Goal: Check status: Check status

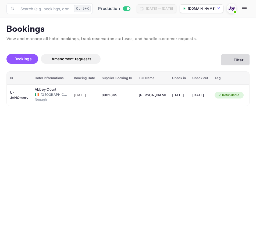
click at [241, 61] on button "Filter" at bounding box center [235, 59] width 29 height 11
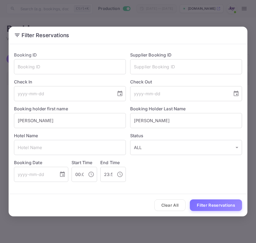
click at [169, 206] on button "Clear All" at bounding box center [169, 205] width 31 height 12
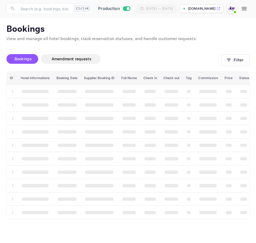
click at [169, 206] on th "booking table" at bounding box center [171, 212] width 22 height 13
click at [226, 62] on button "Filter" at bounding box center [235, 59] width 29 height 11
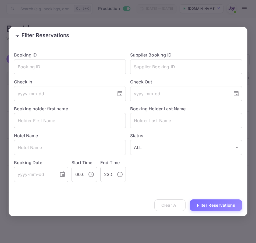
click at [61, 128] on input "text" at bounding box center [70, 120] width 112 height 15
paste input "[PERSON_NAME]"
type input "[PERSON_NAME]"
click at [155, 123] on input "text" at bounding box center [186, 120] width 112 height 15
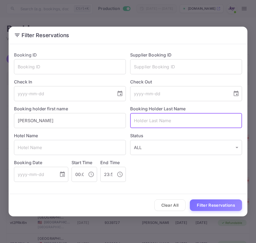
paste input "[PERSON_NAME]"
type input "[PERSON_NAME]"
click at [202, 202] on button "Filter Reservations" at bounding box center [216, 205] width 52 height 12
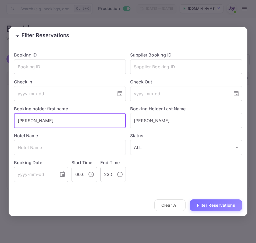
drag, startPoint x: 43, startPoint y: 125, endPoint x: -44, endPoint y: 110, distance: 88.6
click at [0, 110] on html "Now you can check your travel website directly from the link. Check your websit…" at bounding box center [128, 121] width 256 height 243
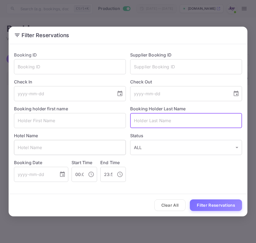
click at [31, 146] on input "text" at bounding box center [70, 147] width 112 height 15
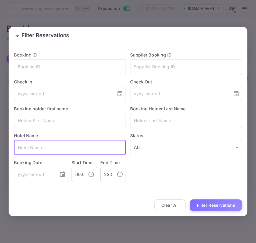
paste input "Country Inn & Suites in [PERSON_NAME][GEOGRAPHIC_DATA]"
type input "Country Inn & Suites in [PERSON_NAME][GEOGRAPHIC_DATA]"
click at [38, 99] on input "tel" at bounding box center [63, 93] width 98 height 15
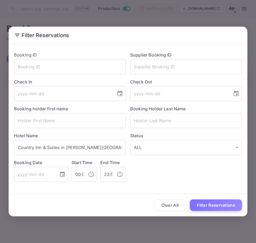
click at [99, 101] on div "Booking holder first name ​" at bounding box center [68, 114] width 116 height 27
click at [121, 96] on icon "Choose date" at bounding box center [120, 93] width 5 height 5
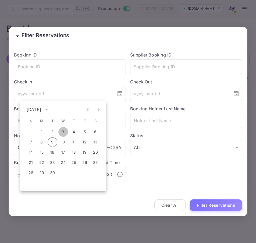
click at [63, 132] on button "3" at bounding box center [63, 132] width 10 height 10
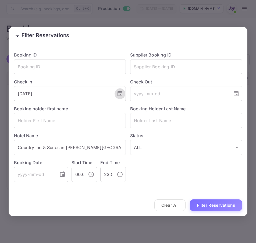
click at [118, 95] on icon "Choose date, selected date is Sep 3, 2025" at bounding box center [120, 93] width 6 height 6
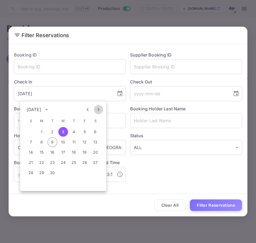
click at [96, 111] on icon "Next month" at bounding box center [98, 109] width 6 height 6
click at [82, 133] on button "3" at bounding box center [85, 132] width 10 height 10
type input "[DATE]"
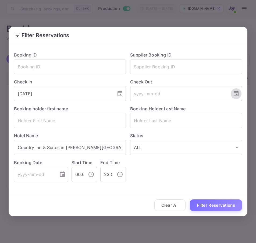
click at [235, 98] on button "Choose date" at bounding box center [236, 93] width 11 height 11
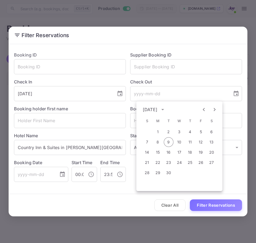
click at [213, 110] on icon "Next month" at bounding box center [215, 109] width 6 height 6
click at [211, 131] on button "4" at bounding box center [212, 132] width 10 height 10
type input "[DATE]"
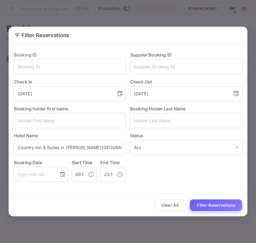
click at [209, 203] on button "Filter Reservations" at bounding box center [216, 205] width 52 height 12
click at [115, 91] on div "[DATE] ​" at bounding box center [70, 93] width 112 height 15
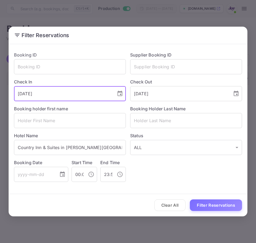
type input "[DATE]"
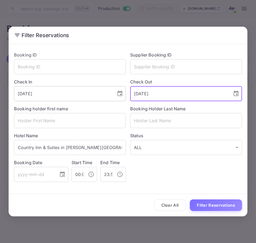
type input "[DATE]"
click at [190, 199] on button "Filter Reservations" at bounding box center [216, 205] width 52 height 12
drag, startPoint x: 164, startPoint y: 94, endPoint x: 112, endPoint y: 99, distance: 52.2
click at [112, 99] on div "Booking ID ​ Supplier Booking ID ​ Check In [DATE] ​ Check Out [DATE] ​ Booking…" at bounding box center [126, 114] width 233 height 135
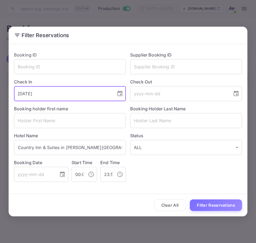
click at [71, 97] on input "[DATE]" at bounding box center [63, 93] width 98 height 15
click at [166, 204] on button "Clear All" at bounding box center [169, 205] width 31 height 12
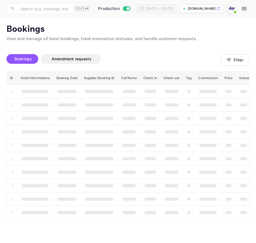
click at [166, 204] on div "Clear All Filter Reservations" at bounding box center [128, 205] width 239 height 22
click at [166, 204] on th "booking table" at bounding box center [171, 198] width 22 height 13
click at [237, 54] on div "Bookings Amendment requests Filter" at bounding box center [127, 60] width 243 height 23
click at [235, 58] on button "Filter" at bounding box center [235, 59] width 29 height 11
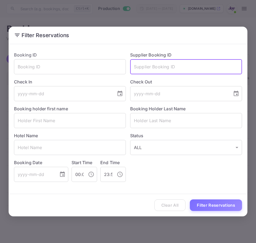
click at [154, 69] on input "text" at bounding box center [186, 66] width 112 height 15
paste input "2219044728"
type input "2219044728"
click at [207, 210] on button "Filter Reservations" at bounding box center [216, 205] width 52 height 12
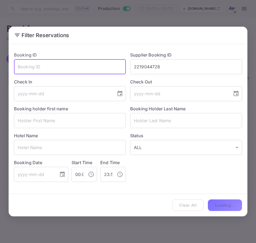
click at [58, 69] on input "text" at bounding box center [70, 66] width 112 height 15
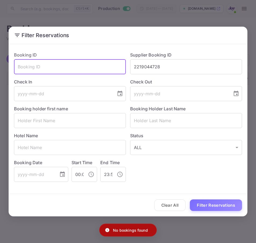
paste input "2219044728"
type input "2219044728"
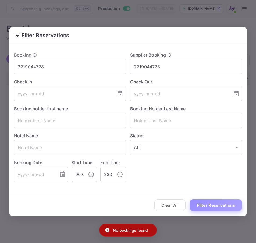
click at [207, 209] on button "Filter Reservations" at bounding box center [216, 205] width 52 height 12
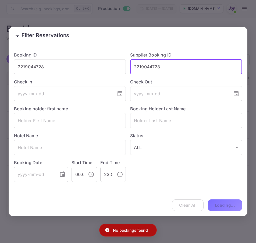
drag, startPoint x: 167, startPoint y: 67, endPoint x: 67, endPoint y: 59, distance: 100.2
click at [67, 59] on div "Booking ID 2219044728 ​ Supplier Booking ID 2219044728 ​ Check In ​ Check Out ​…" at bounding box center [126, 114] width 233 height 135
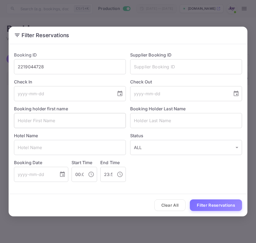
click at [44, 118] on input "text" at bounding box center [70, 120] width 112 height 15
paste input "[PERSON_NAME]"
type input "[PERSON_NAME]"
click at [142, 125] on input "text" at bounding box center [186, 120] width 112 height 15
paste input "[PERSON_NAME]"
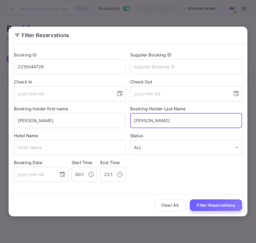
type input "[PERSON_NAME]"
click at [207, 203] on button "Filter Reservations" at bounding box center [216, 205] width 52 height 12
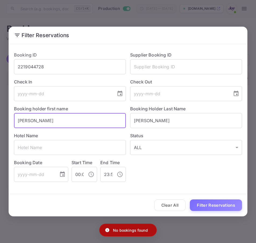
drag, startPoint x: 42, startPoint y: 120, endPoint x: 7, endPoint y: 117, distance: 35.3
click at [7, 117] on div "Filter Reservations Booking ID 2219044728 ​ Supplier Booking ID ​ Check In ​ Ch…" at bounding box center [128, 121] width 256 height 243
type input "[PERSON_NAME]"
click at [190, 199] on button "Filter Reservations" at bounding box center [216, 205] width 52 height 12
